Goal: Transaction & Acquisition: Download file/media

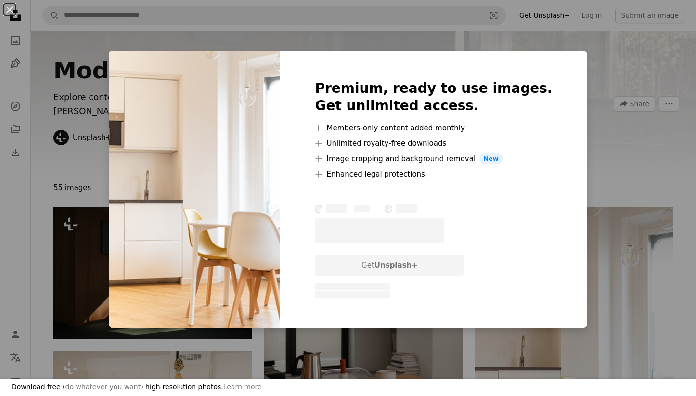
scroll to position [167, 0]
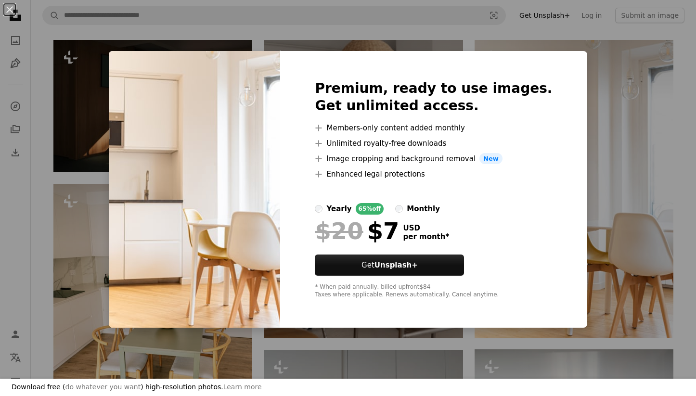
click at [593, 286] on div "An X shape Download free ( do whatever you want ) high-resolution photos. Learn…" at bounding box center [348, 198] width 696 height 396
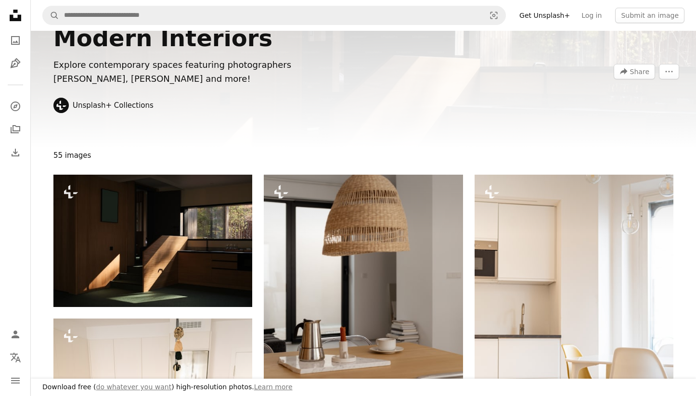
scroll to position [41, 0]
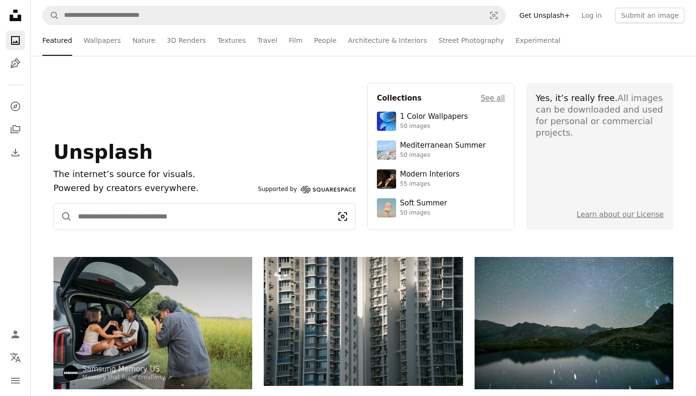
click at [341, 217] on icon "Visual search" at bounding box center [342, 217] width 25 height 12
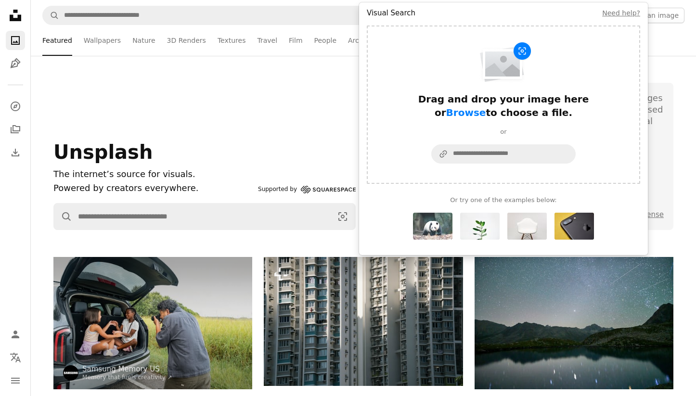
click at [426, 229] on img "Visual search form" at bounding box center [432, 226] width 39 height 27
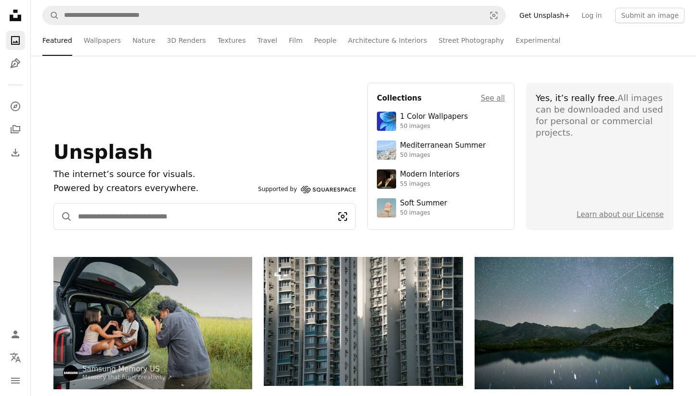
click at [342, 216] on icon "Visual search" at bounding box center [342, 216] width 9 height 9
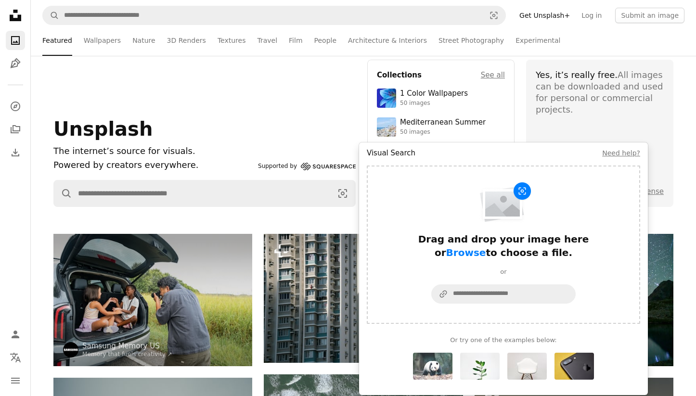
scroll to position [25, 0]
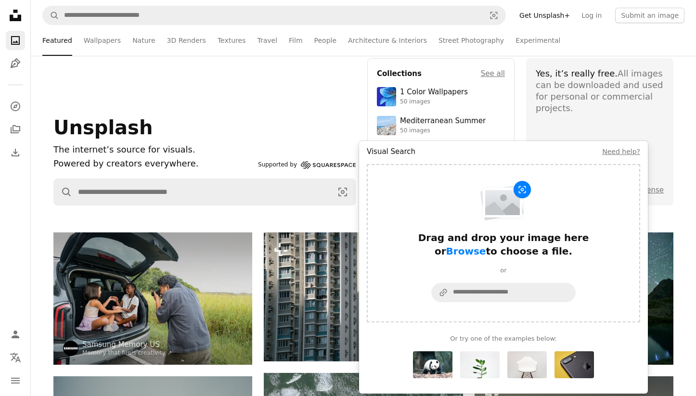
click at [254, 161] on p "Powered by creators everywhere." at bounding box center [153, 164] width 201 height 14
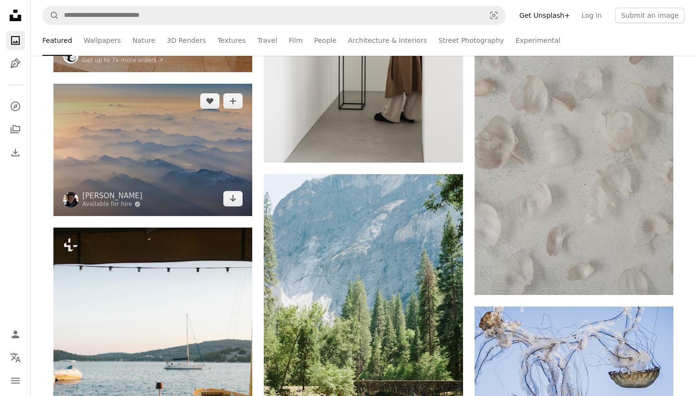
scroll to position [843, 0]
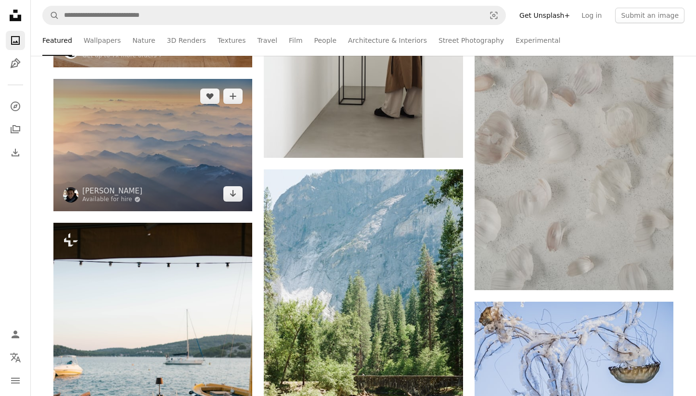
click at [177, 157] on img at bounding box center [152, 145] width 199 height 132
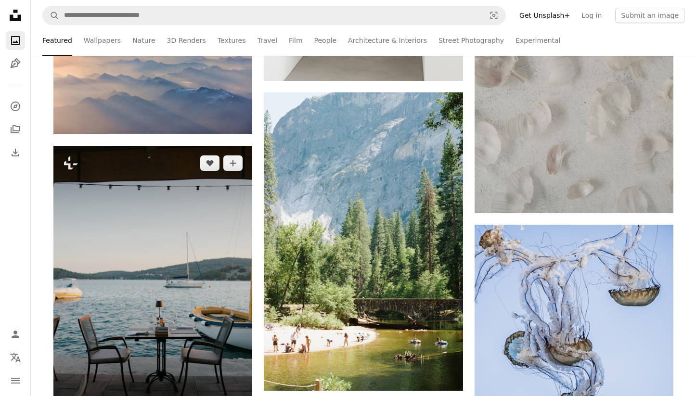
scroll to position [786, 0]
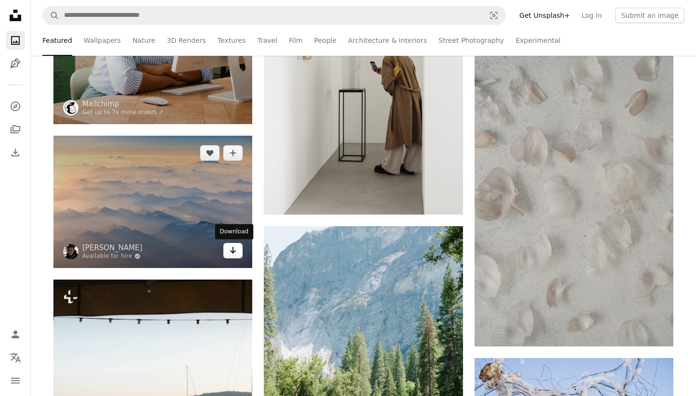
click at [229, 251] on link "Arrow pointing down" at bounding box center [232, 250] width 19 height 15
